Goal: Task Accomplishment & Management: Use online tool/utility

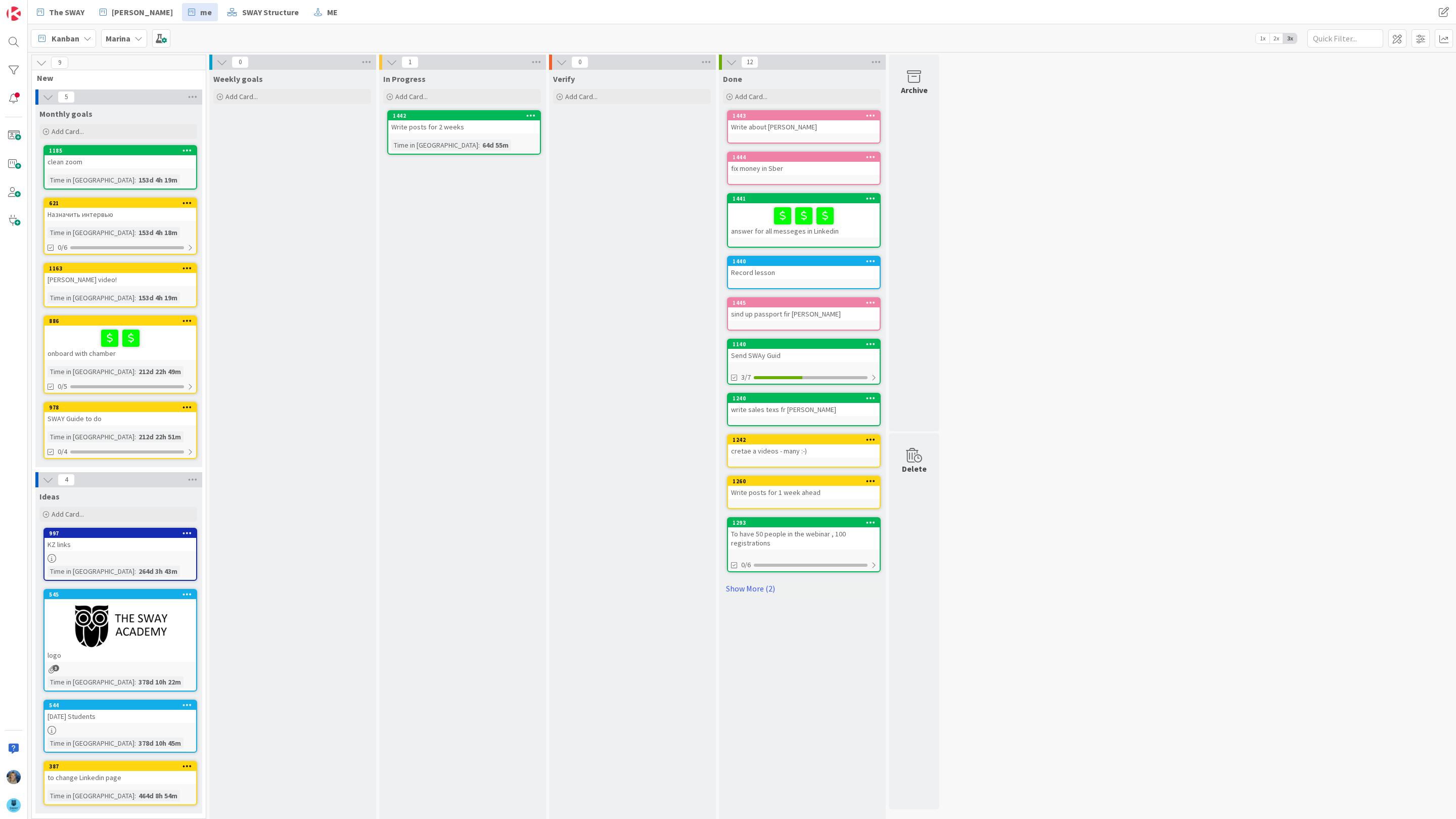
click at [121, 37] on b "Marina" at bounding box center [117, 39] width 25 height 10
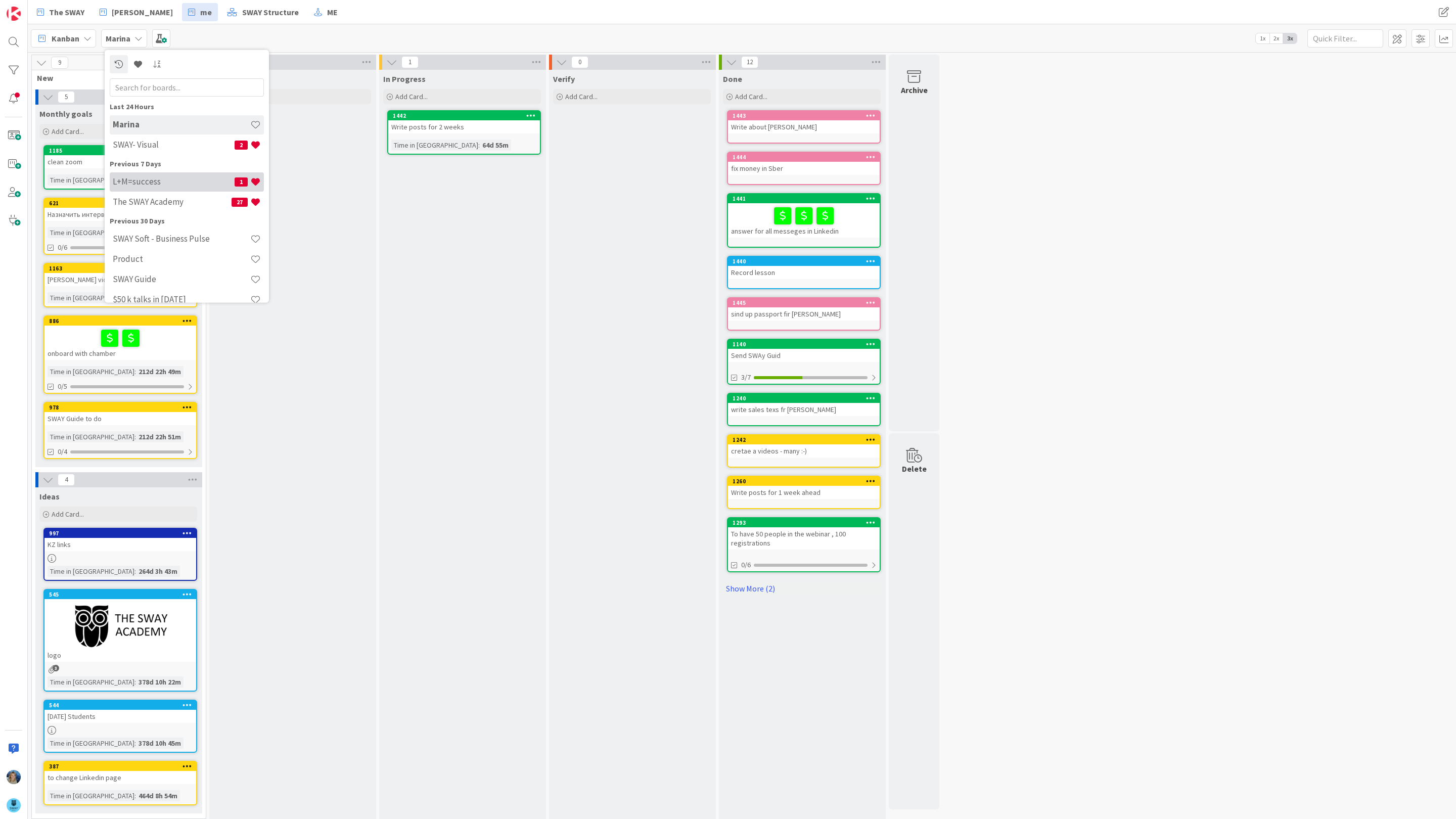
click at [159, 180] on h4 "L+M=success" at bounding box center [173, 182] width 122 height 10
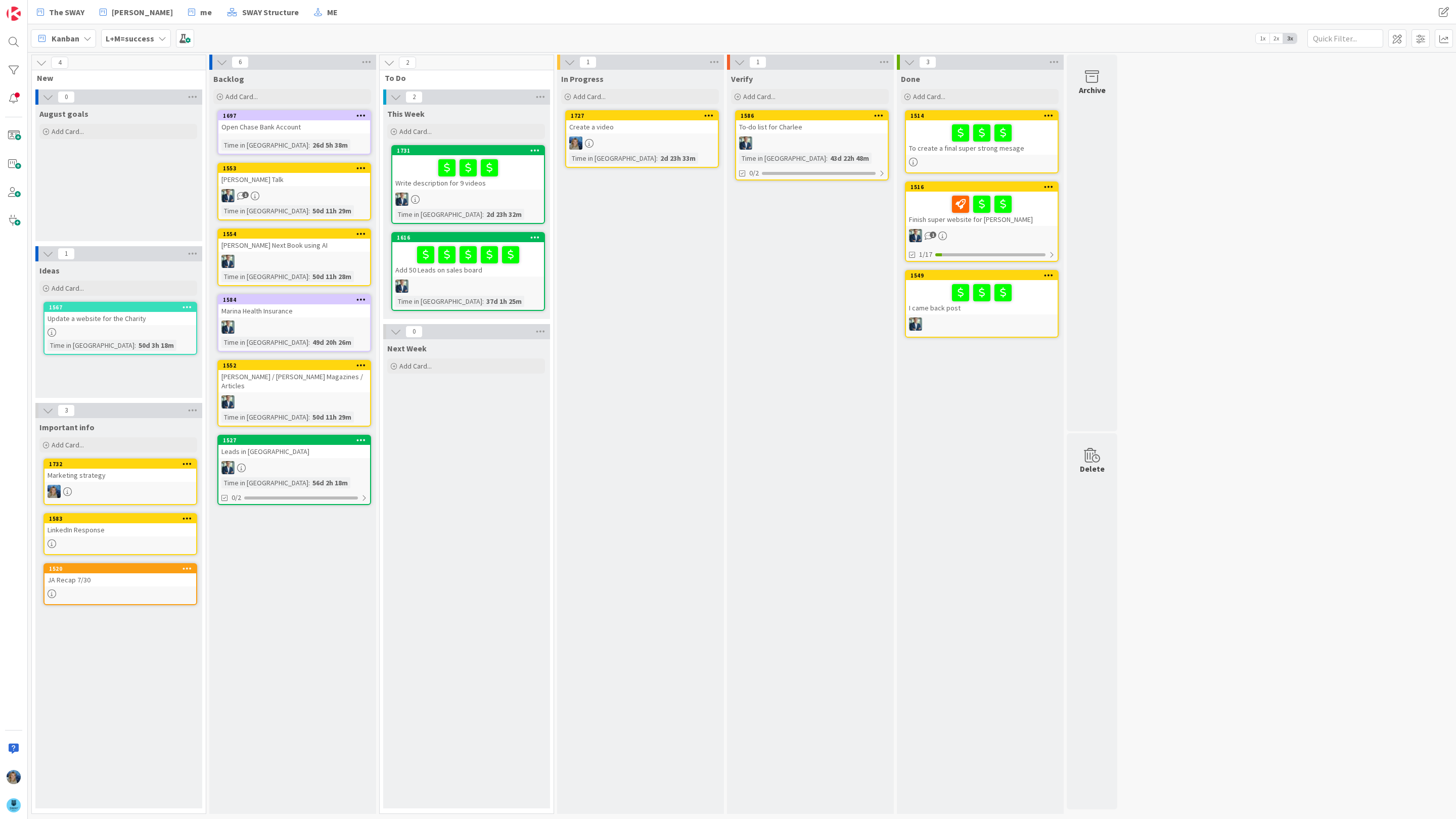
click at [920, 194] on div at bounding box center [981, 204] width 146 height 21
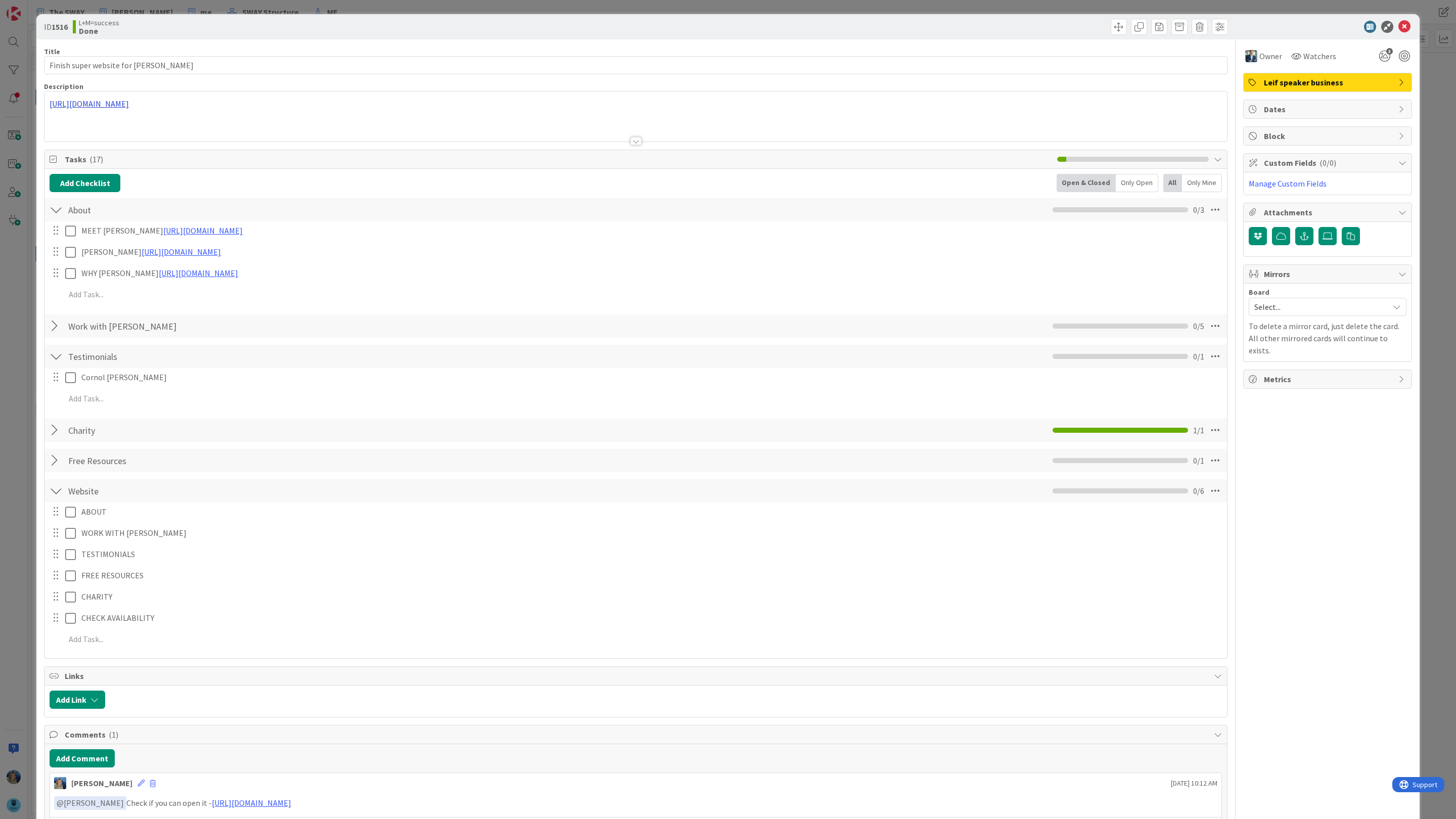
click at [174, 107] on div "[URL][DOMAIN_NAME]" at bounding box center [635, 116] width 1182 height 50
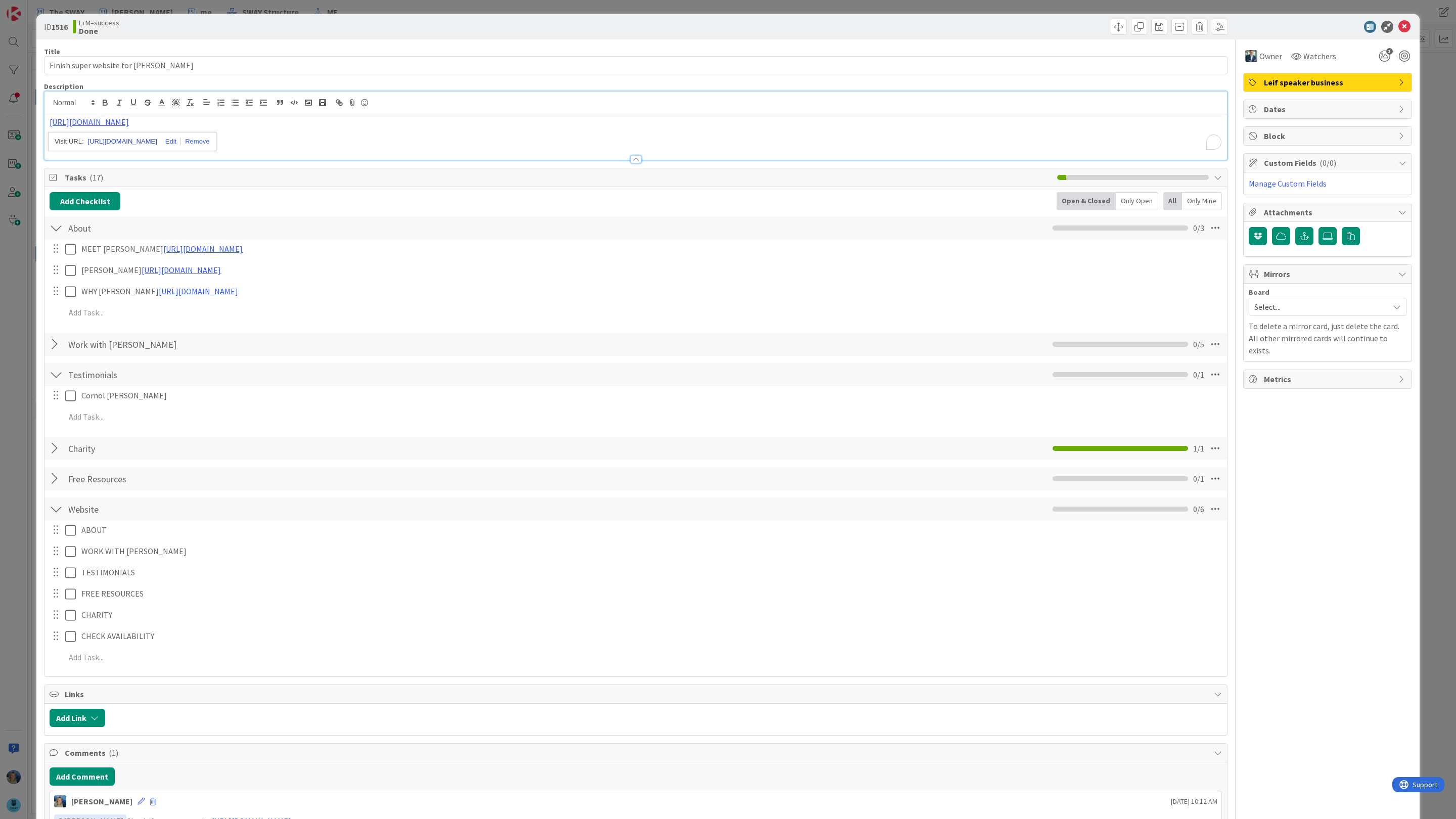
click at [157, 144] on link "[URL][DOMAIN_NAME]" at bounding box center [123, 141] width 70 height 13
